Goal: Navigation & Orientation: Find specific page/section

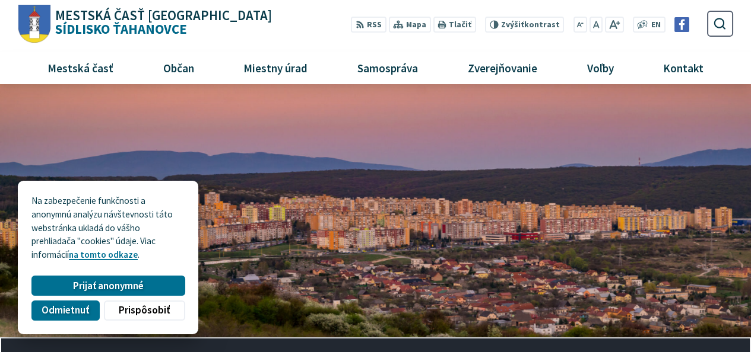
scroll to position [98, 0]
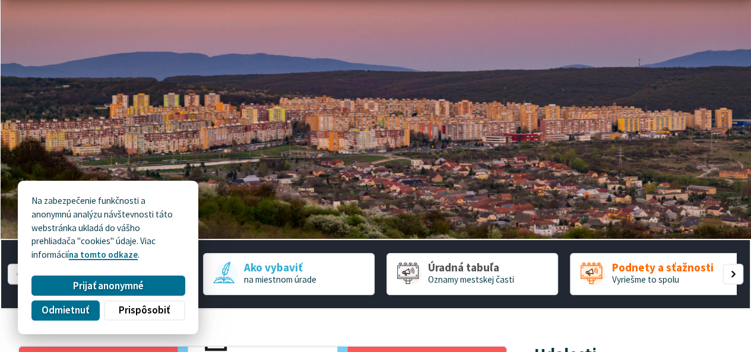
drag, startPoint x: 151, startPoint y: 307, endPoint x: 155, endPoint y: 302, distance: 7.1
click at [152, 307] on span "Prispôsobiť" at bounding box center [144, 310] width 51 height 12
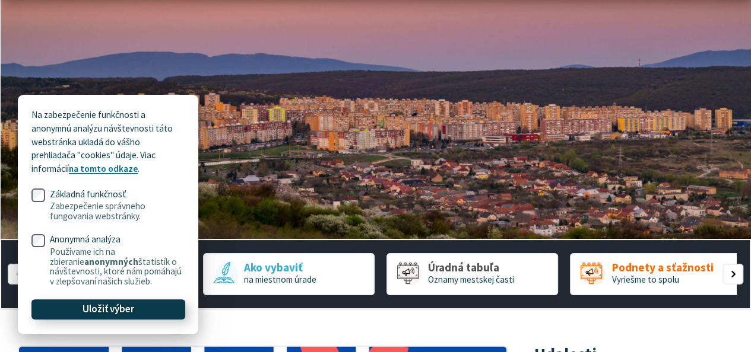
click at [151, 307] on button "Uložiť výber" at bounding box center [107, 310] width 153 height 20
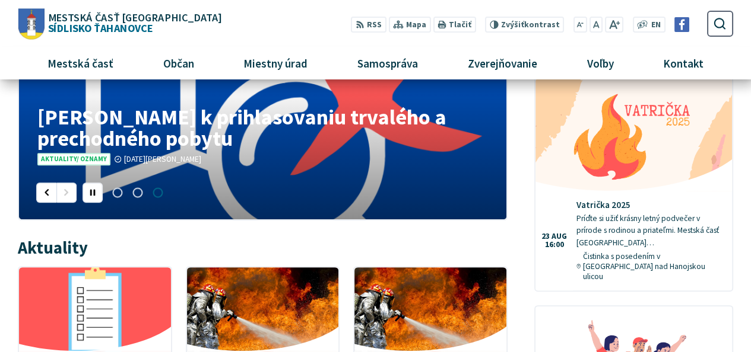
scroll to position [198, 0]
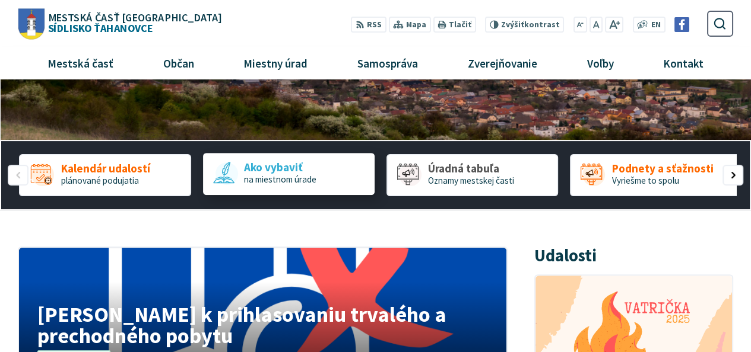
click at [282, 167] on span "Ako vybaviť" at bounding box center [279, 167] width 72 height 12
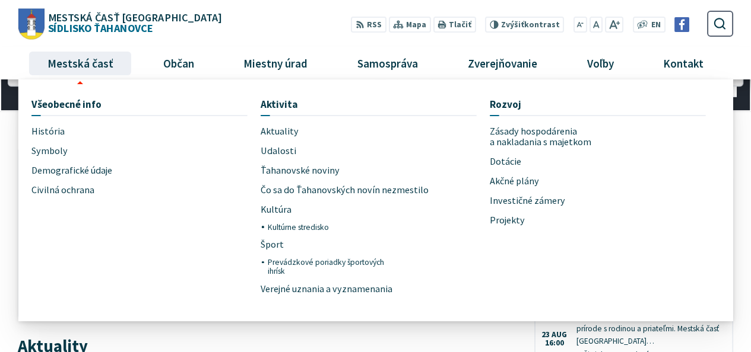
scroll to position [98, 0]
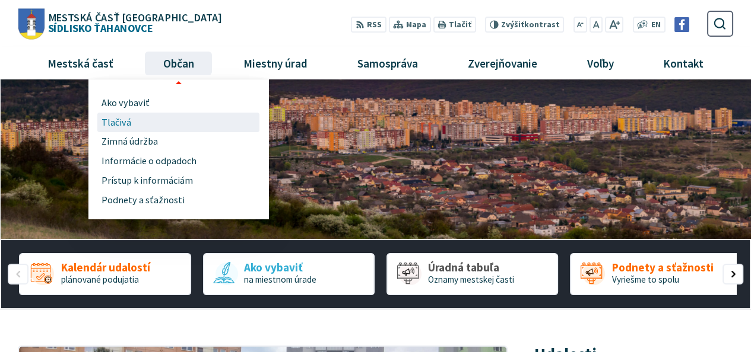
click at [121, 123] on span "Tlačivá" at bounding box center [116, 123] width 30 height 20
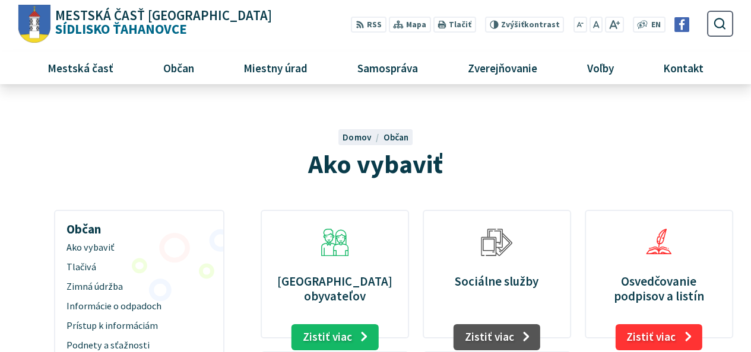
scroll to position [98, 0]
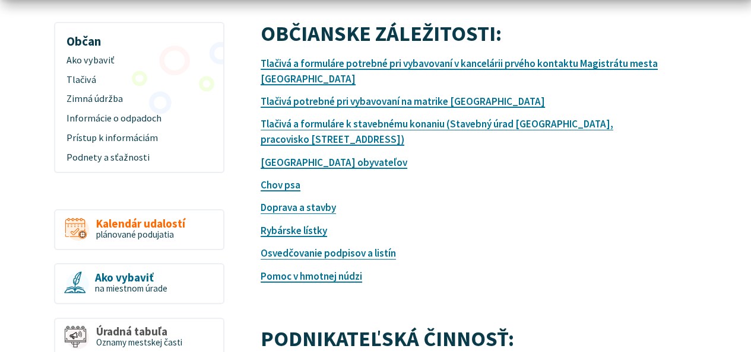
scroll to position [198, 0]
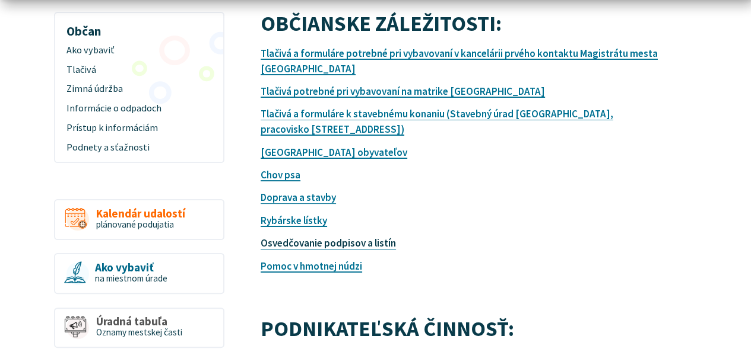
click at [310, 239] on link "Osvedčovanie podpisov a listín" at bounding box center [327, 243] width 135 height 13
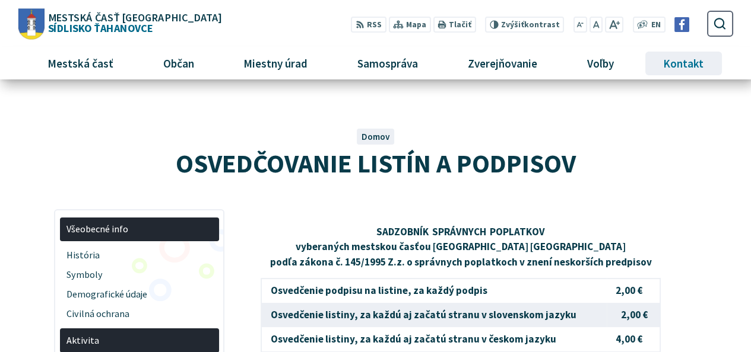
click at [682, 65] on span "Kontakt" at bounding box center [683, 63] width 49 height 32
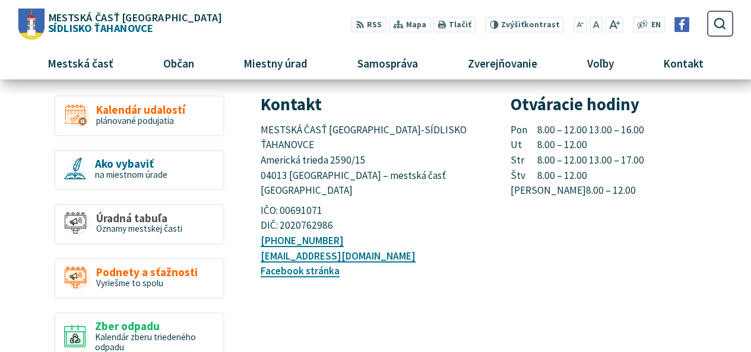
scroll to position [98, 0]
